Goal: Check status

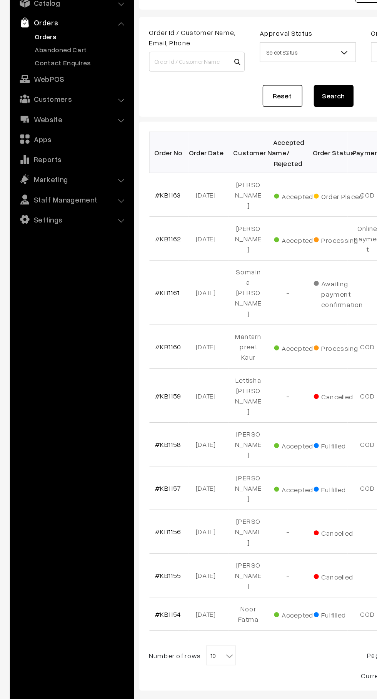
click at [135, 205] on link "#KB1163" at bounding box center [130, 208] width 20 height 7
click at [167, 558] on span "10" at bounding box center [171, 565] width 22 height 15
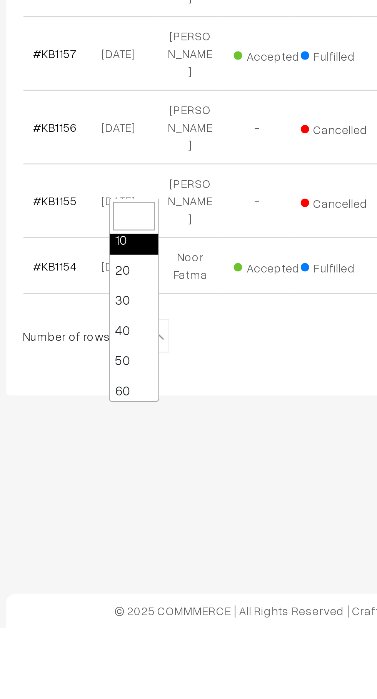
scroll to position [4, 0]
select select "60"
